Goal: Transaction & Acquisition: Book appointment/travel/reservation

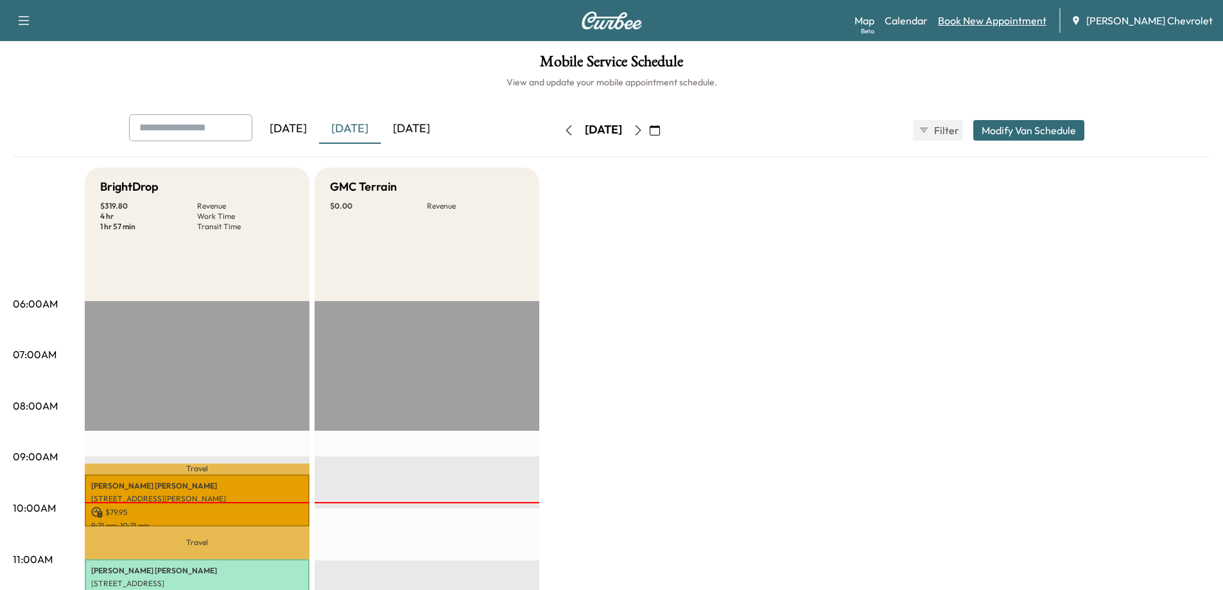
click at [994, 22] on link "Book New Appointment" at bounding box center [992, 20] width 109 height 15
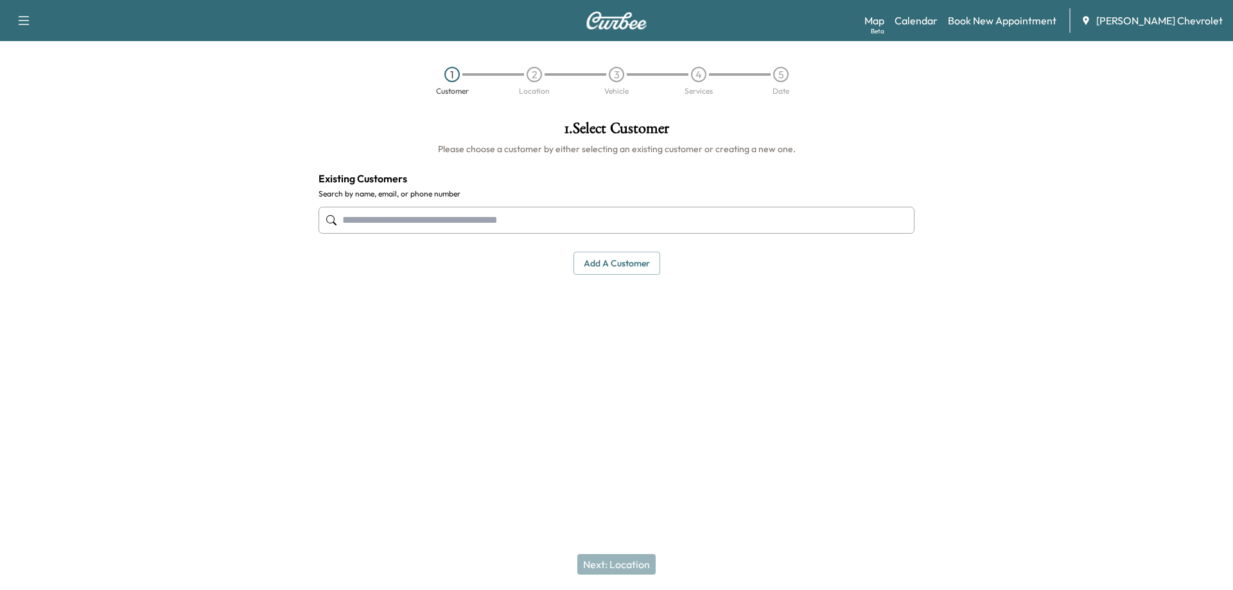
click at [529, 224] on input "text" at bounding box center [617, 220] width 596 height 27
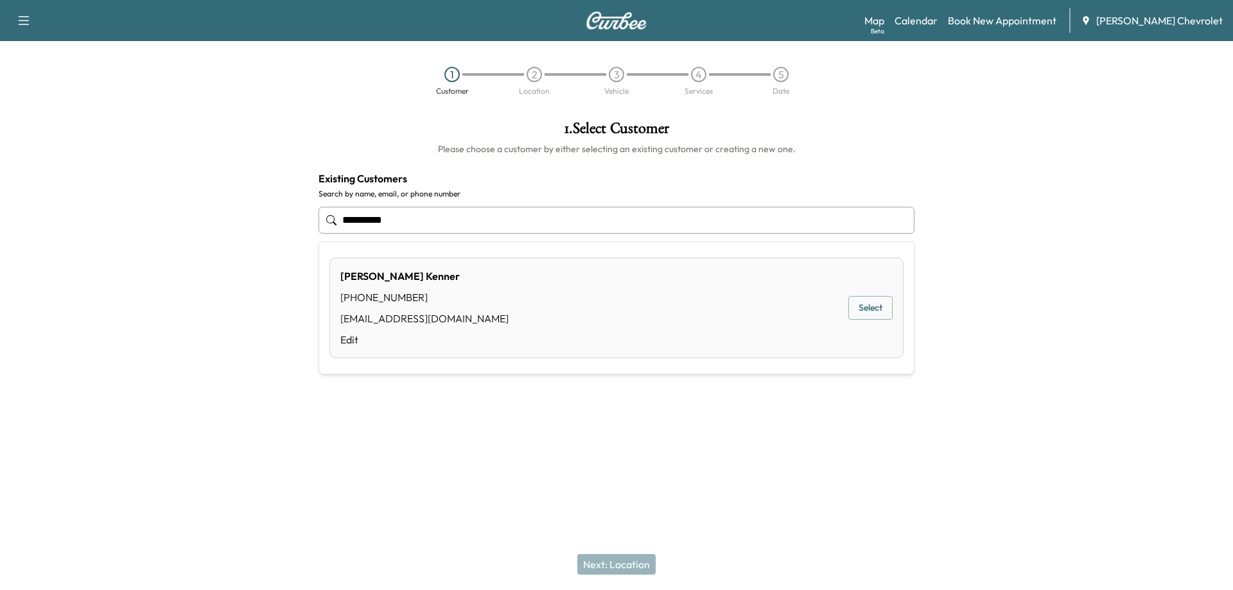
click at [862, 312] on button "Select" at bounding box center [870, 308] width 44 height 24
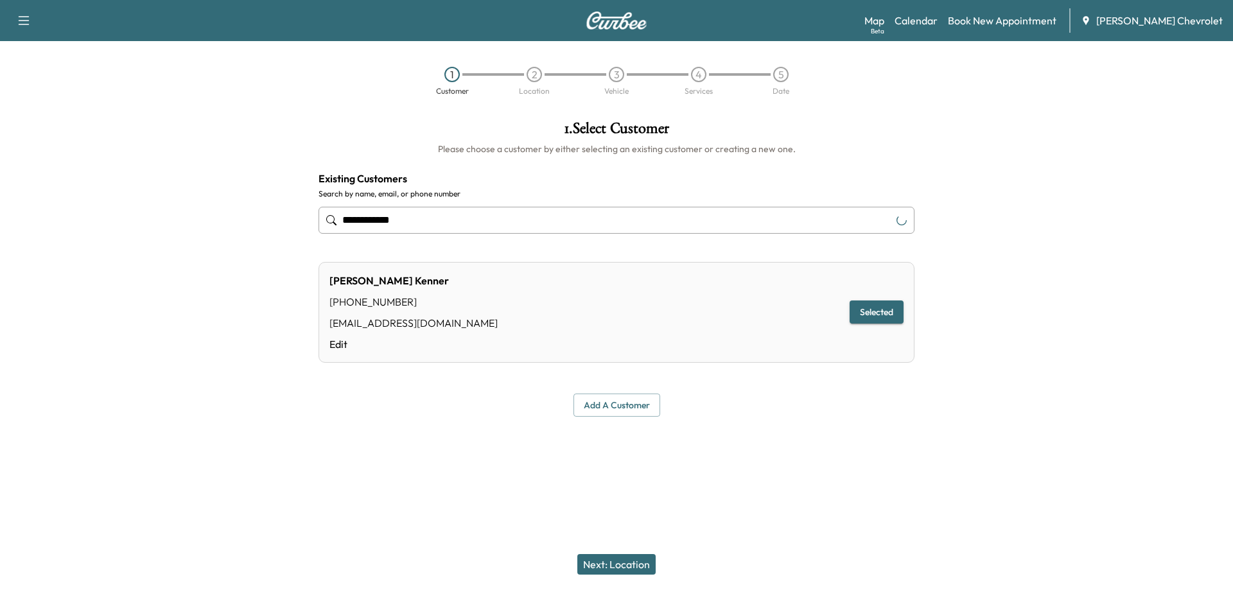
type input "**********"
click at [626, 567] on button "Next: Location" at bounding box center [616, 564] width 78 height 21
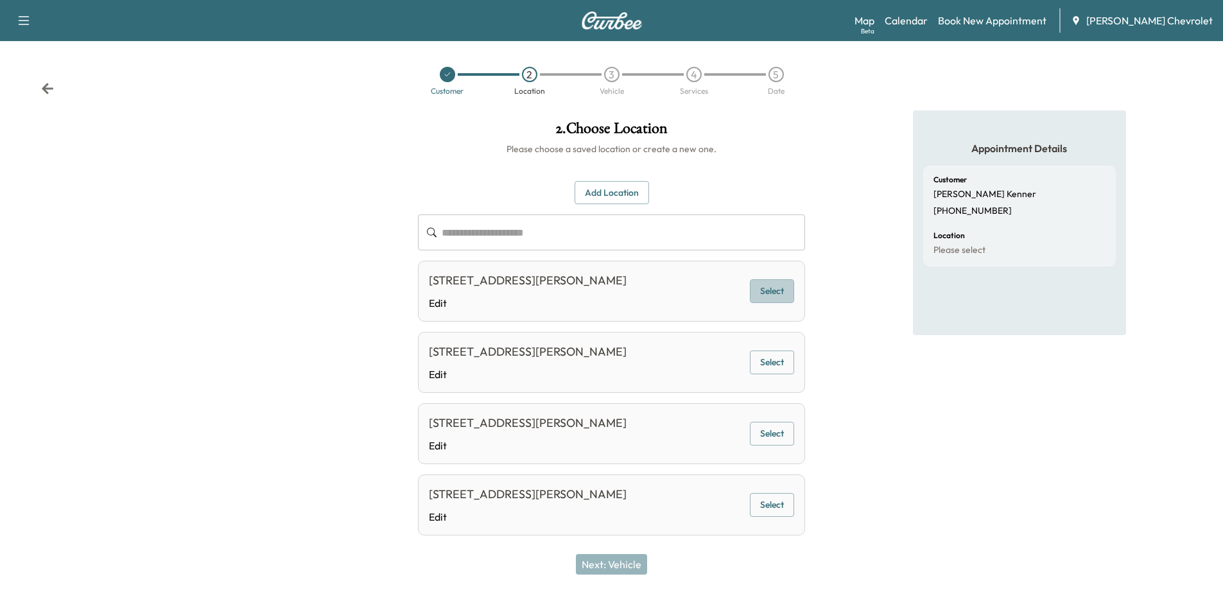
click at [766, 293] on button "Select" at bounding box center [772, 291] width 44 height 24
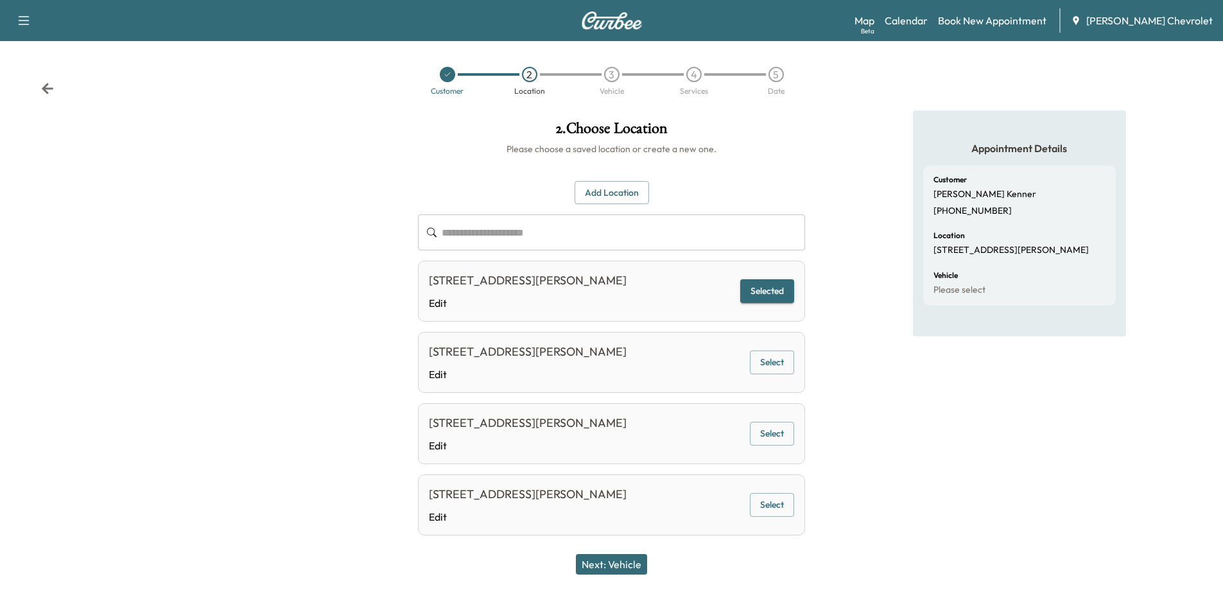
click at [636, 569] on button "Next: Vehicle" at bounding box center [611, 564] width 71 height 21
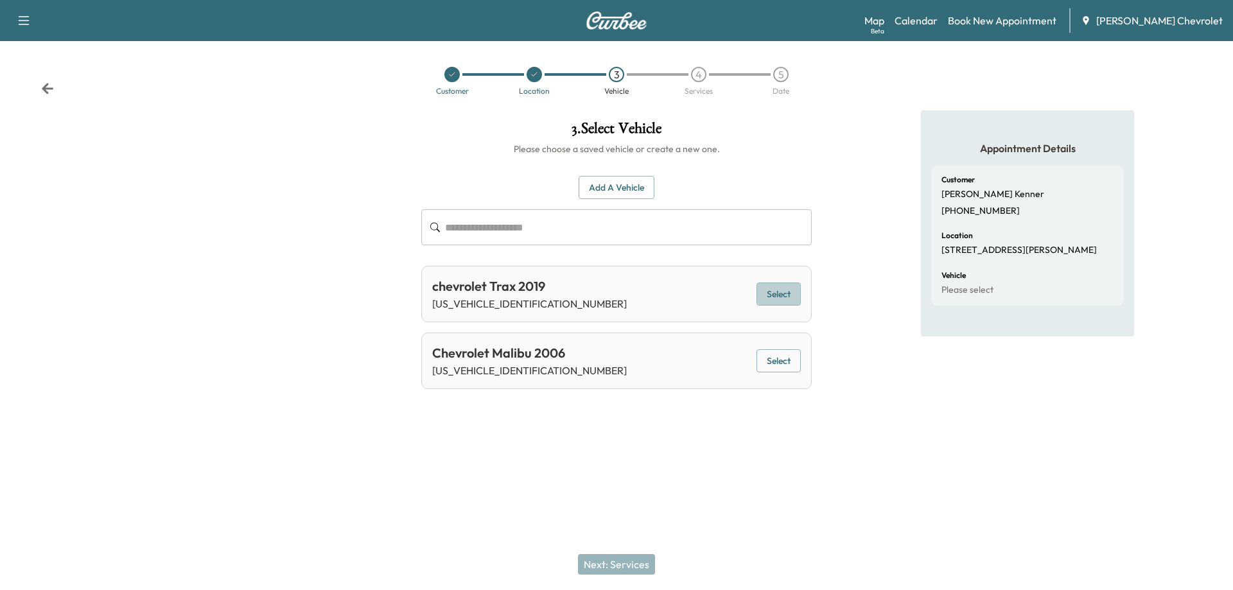
click at [780, 300] on button "Select" at bounding box center [779, 295] width 44 height 24
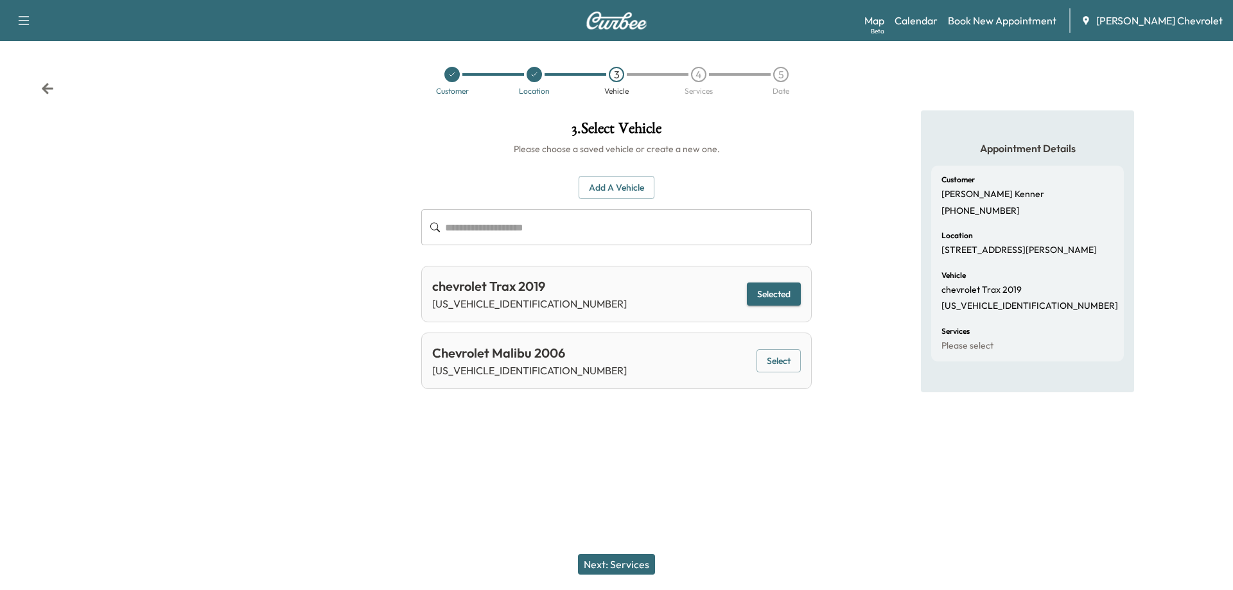
click at [636, 568] on button "Next: Services" at bounding box center [616, 564] width 77 height 21
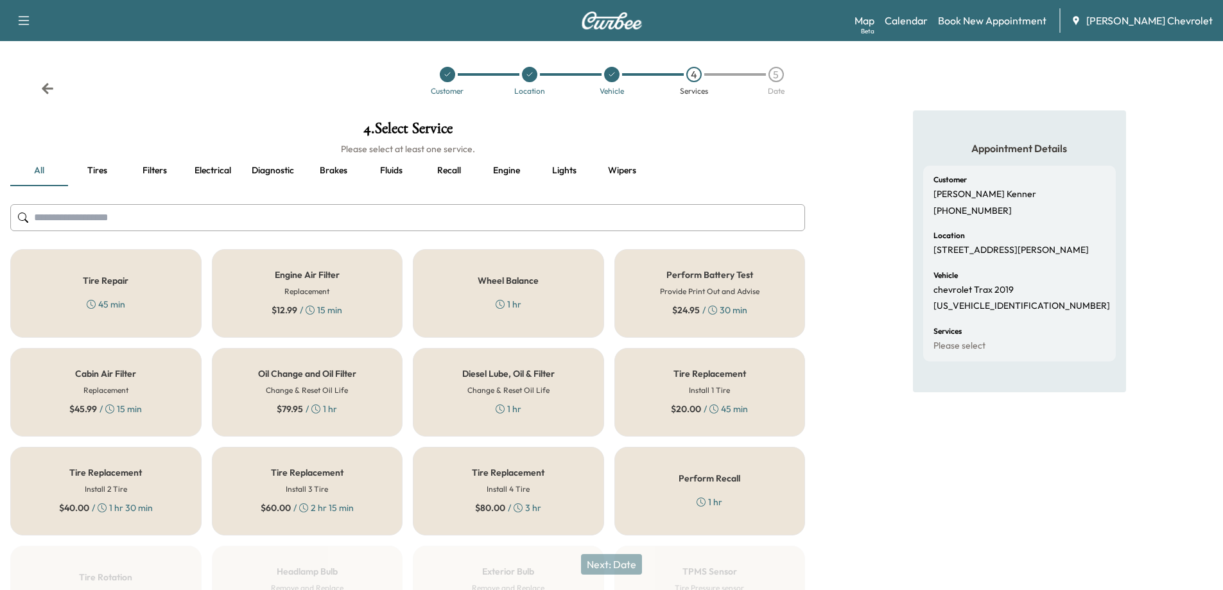
click at [292, 411] on span "$ 79.95" at bounding box center [290, 409] width 26 height 13
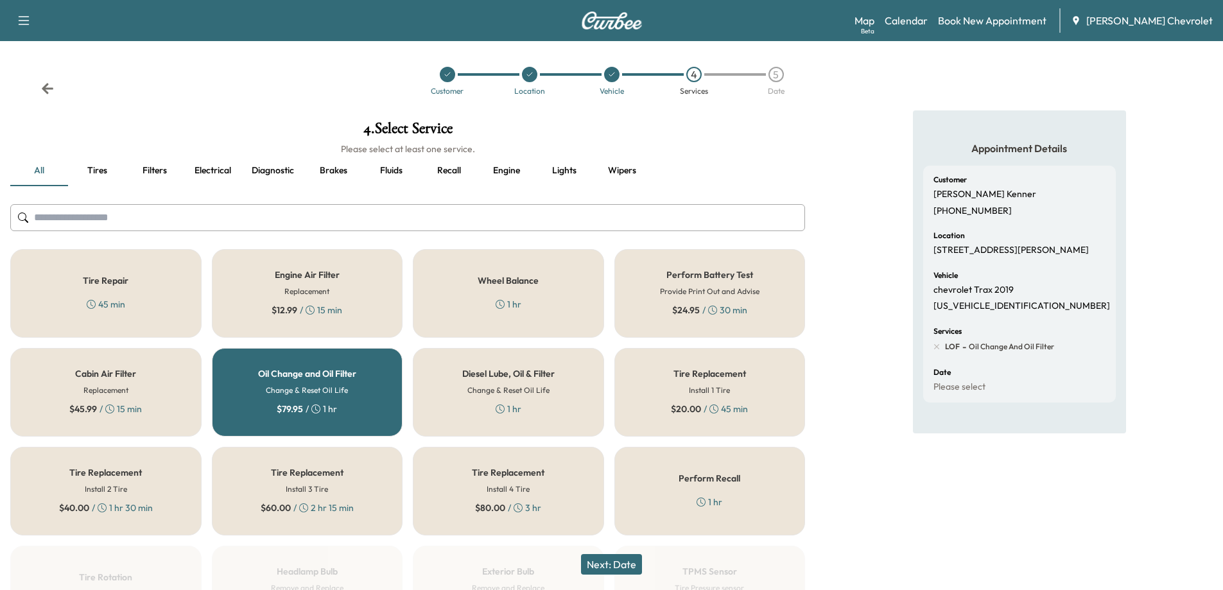
click at [611, 566] on button "Next: Date" at bounding box center [611, 564] width 61 height 21
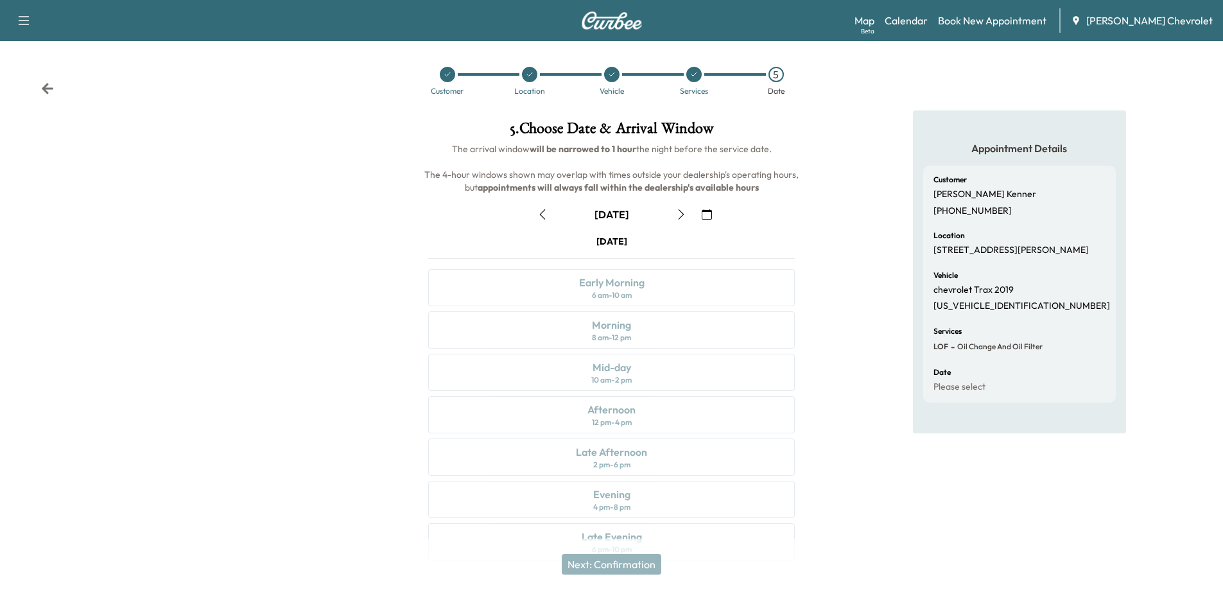
click at [679, 214] on icon "button" at bounding box center [681, 214] width 10 height 10
click at [678, 213] on icon "button" at bounding box center [681, 214] width 10 height 10
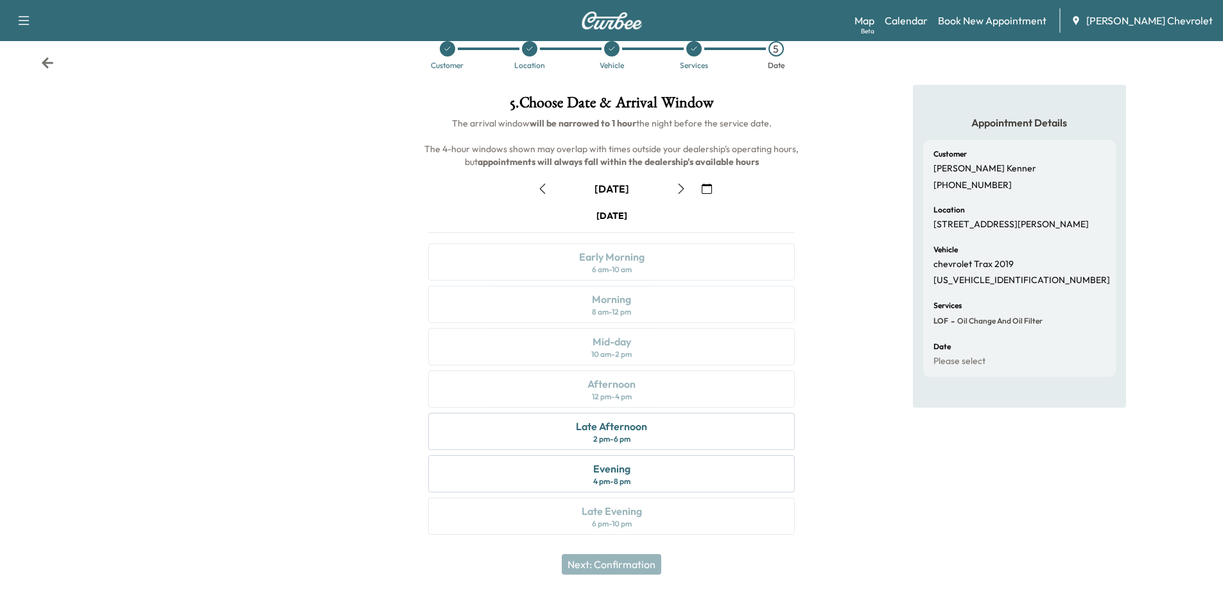
scroll to position [27, 0]
click at [681, 192] on icon "button" at bounding box center [681, 187] width 10 height 10
click at [685, 195] on button "button" at bounding box center [681, 187] width 22 height 21
click at [724, 335] on div "Mid-day 10 am - 2 pm" at bounding box center [611, 345] width 367 height 37
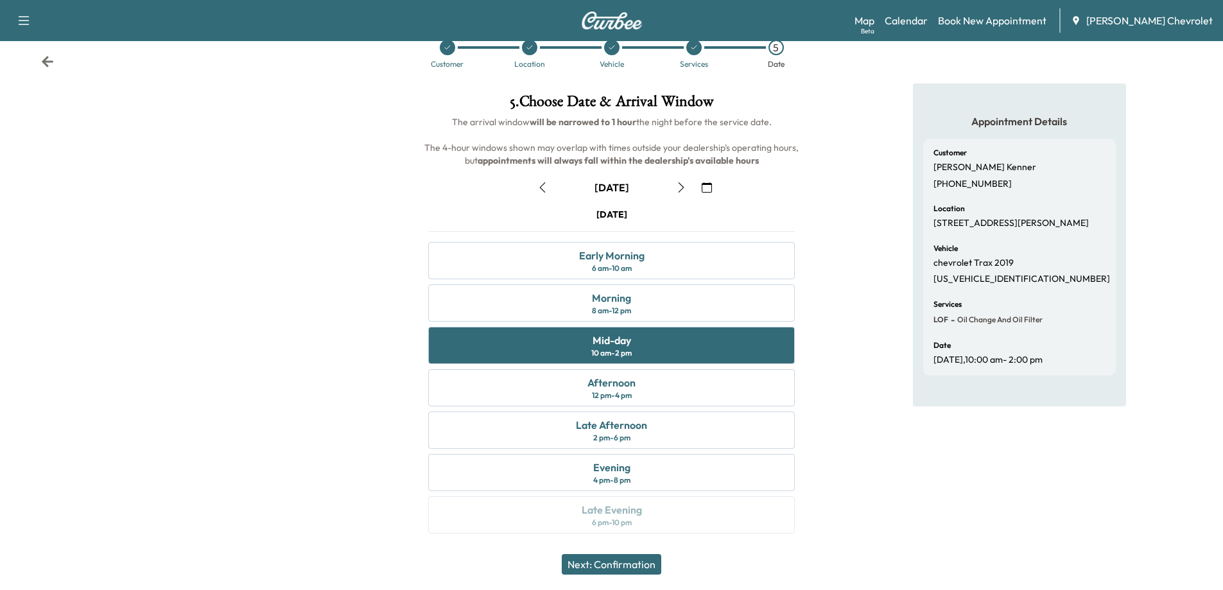
click at [633, 567] on button "Next: Confirmation" at bounding box center [612, 564] width 100 height 21
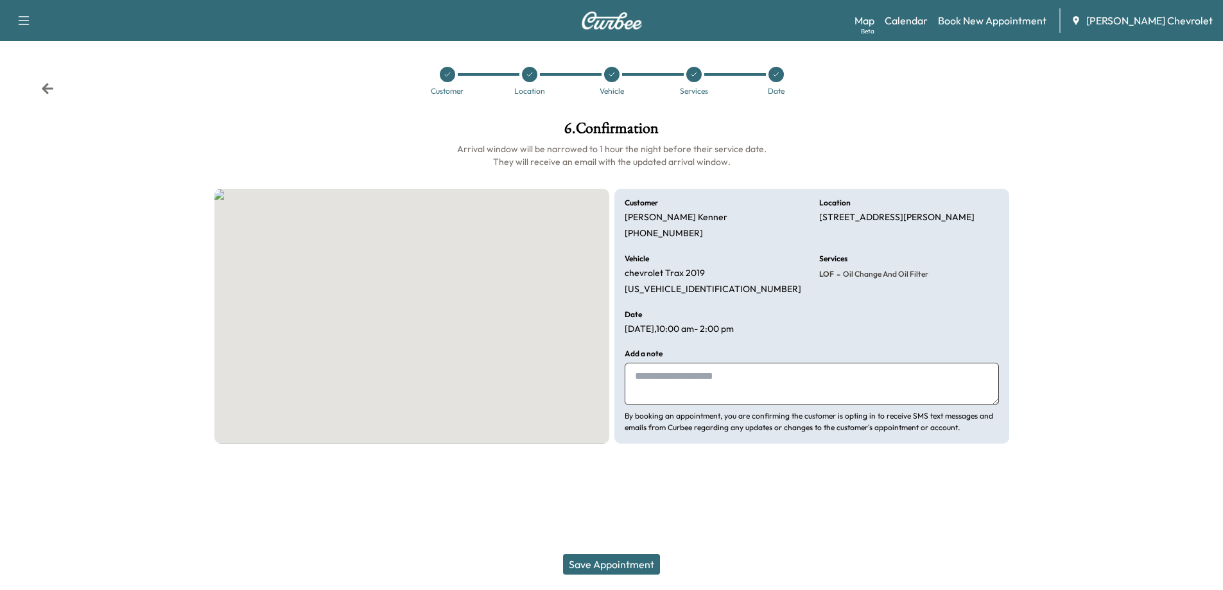
scroll to position [0, 0]
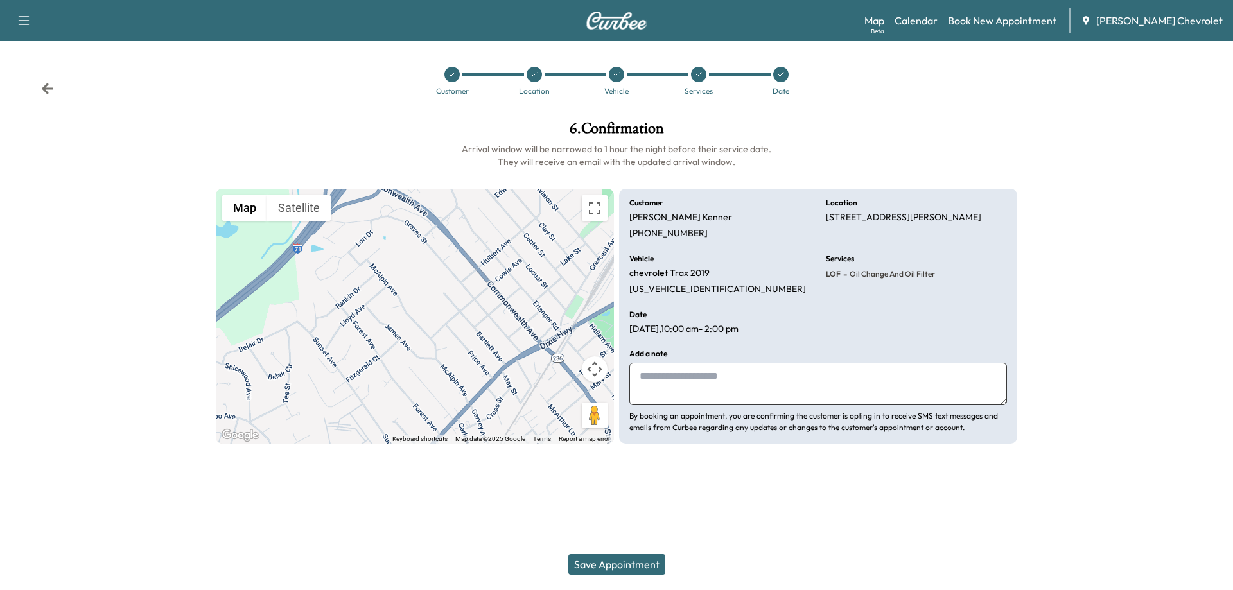
click at [649, 557] on button "Save Appointment" at bounding box center [616, 564] width 97 height 21
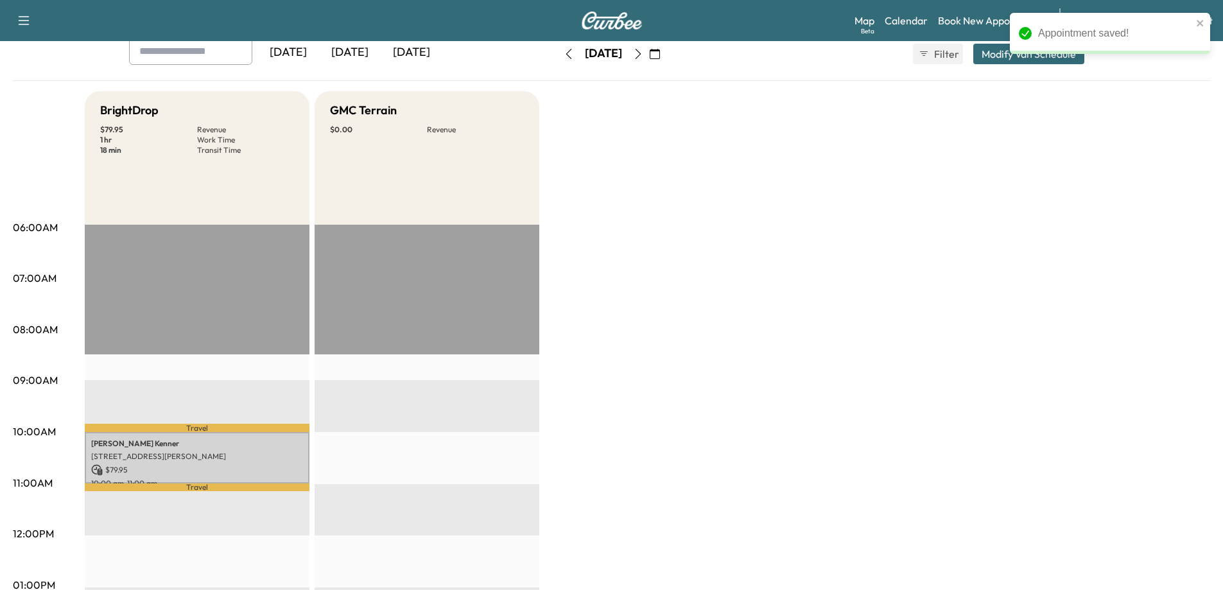
scroll to position [128, 0]
